Goal: Check status: Check status

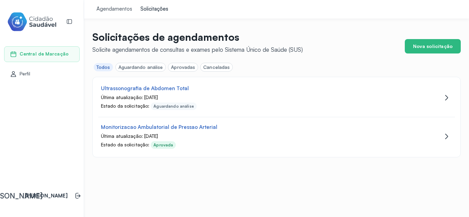
click at [137, 64] on div "Aguardando análise" at bounding box center [140, 67] width 45 height 6
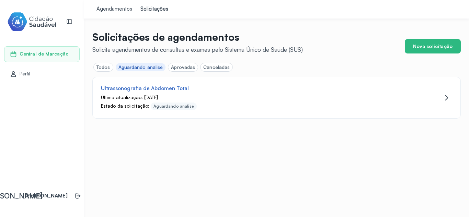
click at [184, 67] on div "Aprovadas" at bounding box center [183, 67] width 24 height 6
click at [210, 64] on div "Canceladas" at bounding box center [216, 67] width 32 height 9
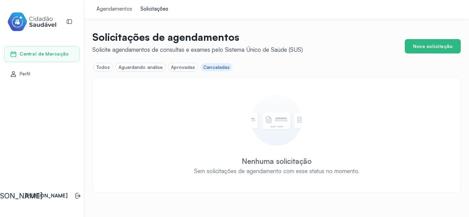
click at [184, 65] on div "Aprovadas" at bounding box center [183, 67] width 24 height 6
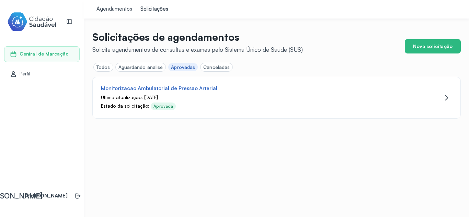
click at [116, 68] on div "Todos" at bounding box center [141, 67] width 50 height 9
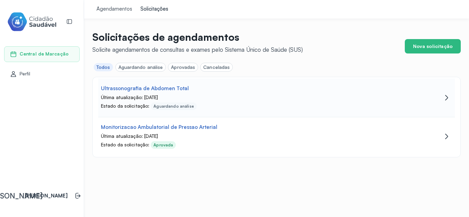
click at [166, 108] on div "Aguardando análise" at bounding box center [173, 106] width 40 height 5
